Goal: Transaction & Acquisition: Purchase product/service

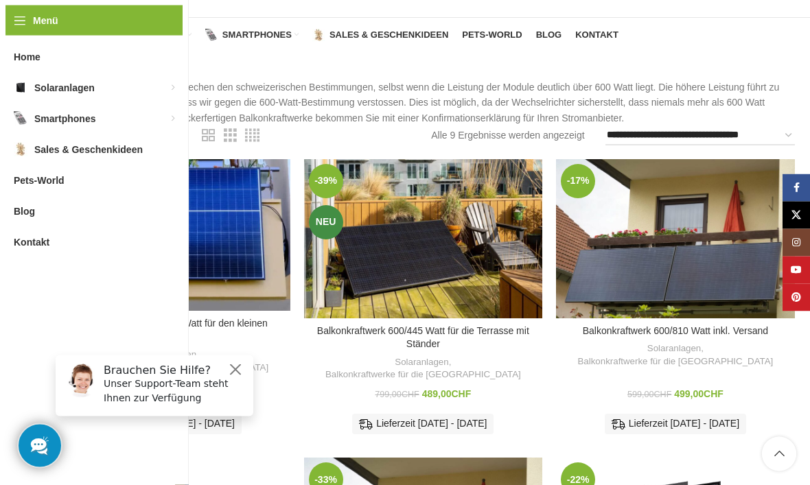
scroll to position [84, 0]
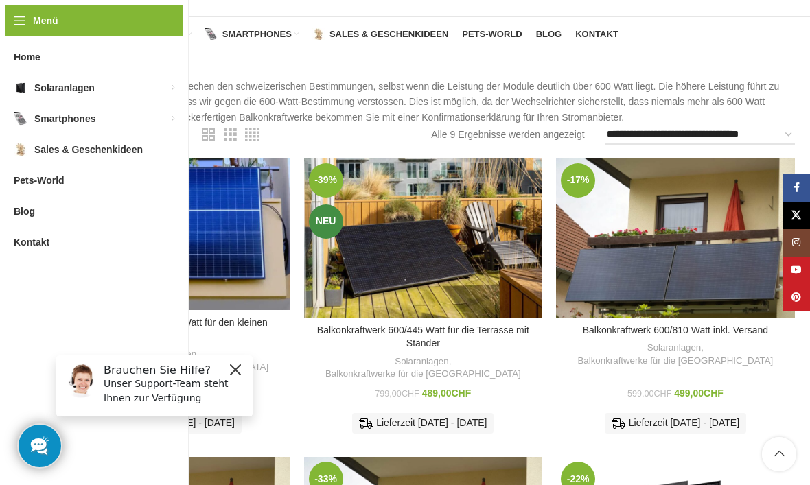
click at [239, 365] on button "Close" at bounding box center [235, 370] width 16 height 16
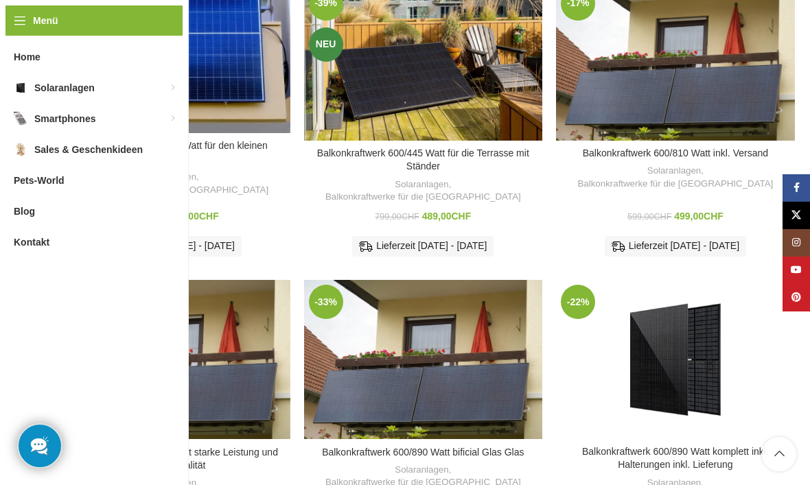
scroll to position [260, 0]
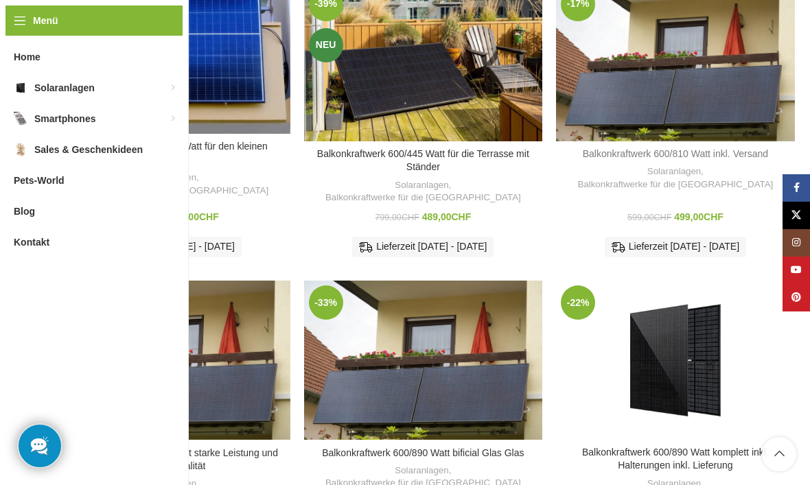
click at [711, 154] on link "Balkonkraftwerk 600/810 Watt inkl. Versand" at bounding box center [675, 153] width 185 height 11
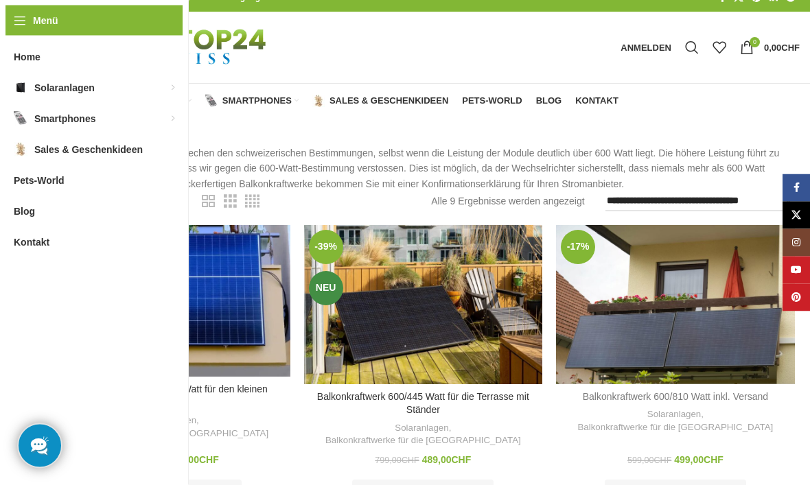
scroll to position [0, 0]
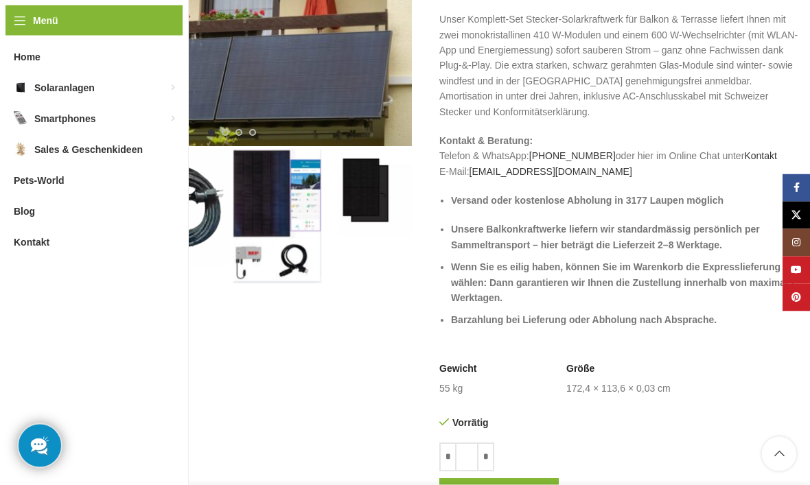
scroll to position [275, 0]
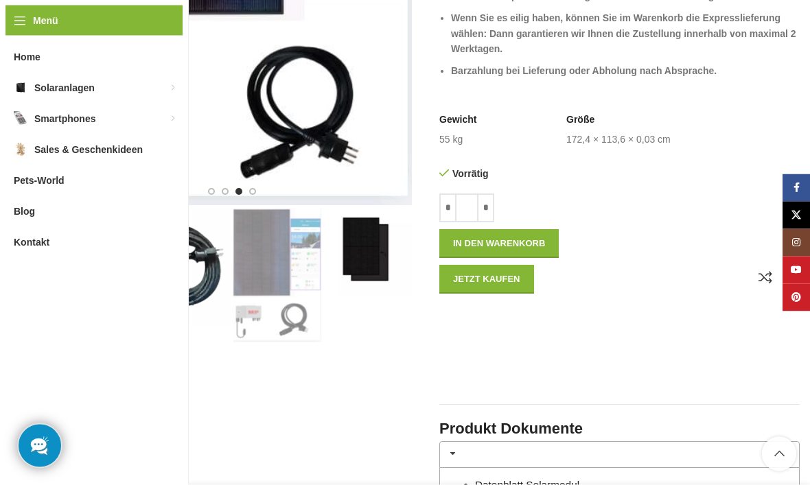
scroll to position [537, 0]
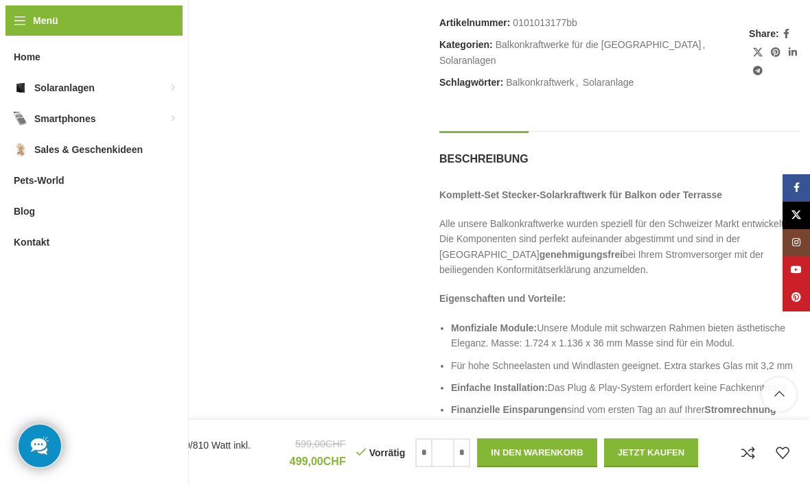
scroll to position [1095, 0]
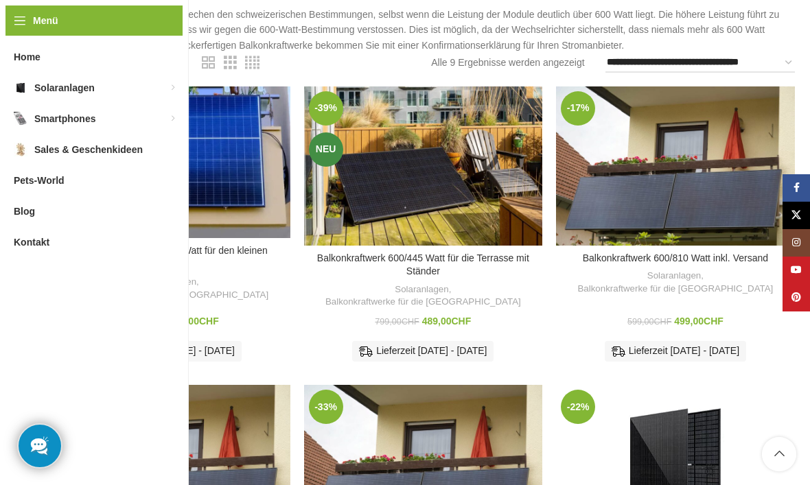
scroll to position [155, 0]
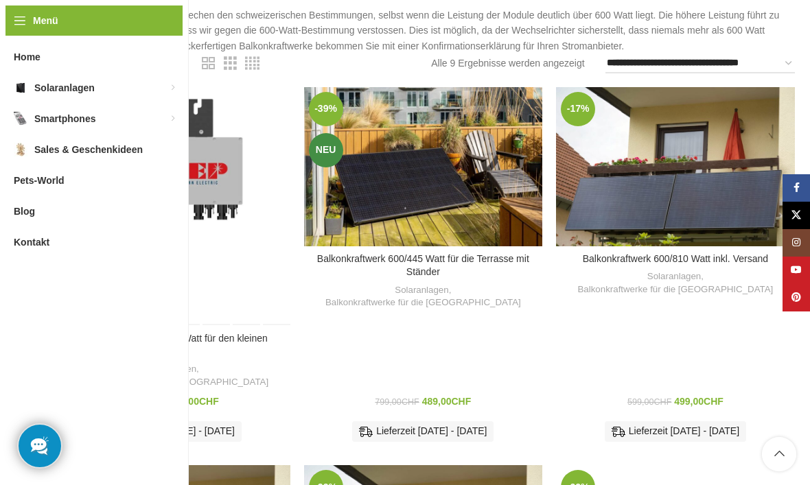
click at [130, 178] on div "Balkonkraftwerk 600/445 Watt für den kleinen Balkon" at bounding box center [126, 206] width 30 height 239
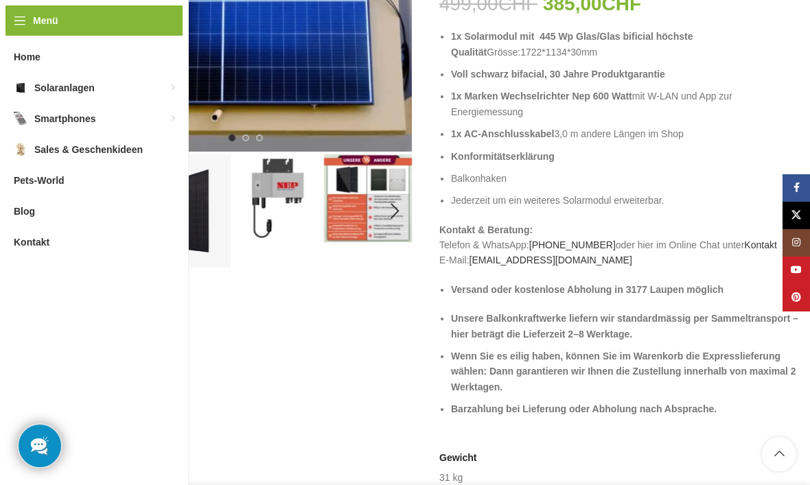
scroll to position [265, 0]
